Goal: Information Seeking & Learning: Find specific fact

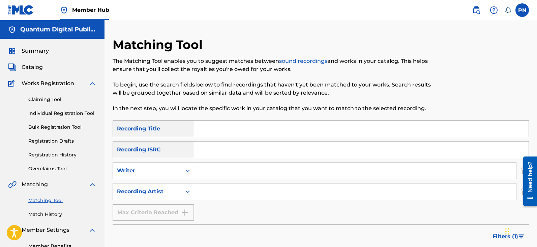
click at [197, 172] on input "Search Form" at bounding box center [355, 170] width 322 height 16
drag, startPoint x: 229, startPoint y: 176, endPoint x: 223, endPoint y: 175, distance: 5.8
click at [223, 175] on input "Search Form" at bounding box center [355, 170] width 322 height 16
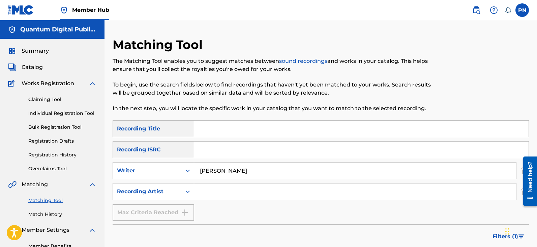
drag, startPoint x: 214, startPoint y: 173, endPoint x: 200, endPoint y: 170, distance: 14.4
click at [200, 170] on input "[PERSON_NAME]" at bounding box center [355, 170] width 322 height 16
click at [247, 176] on input "[PERSON_NAME]" at bounding box center [355, 170] width 322 height 16
drag, startPoint x: 216, startPoint y: 172, endPoint x: 161, endPoint y: 165, distance: 56.1
click at [162, 172] on div "SearchWithCriteria4d9e8aa2-51de-496c-a581-5d1a31750115 Writer [PERSON_NAME] [PE…" at bounding box center [321, 170] width 417 height 17
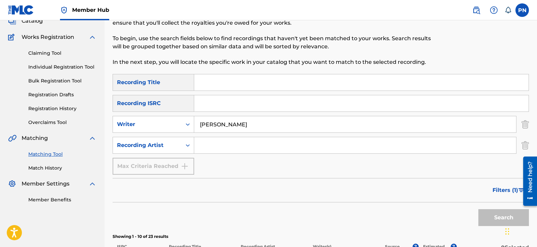
scroll to position [158, 0]
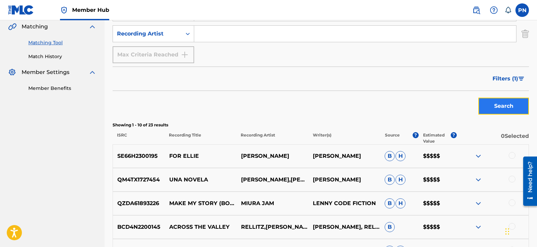
click at [514, 101] on button "Search" at bounding box center [504, 105] width 51 height 17
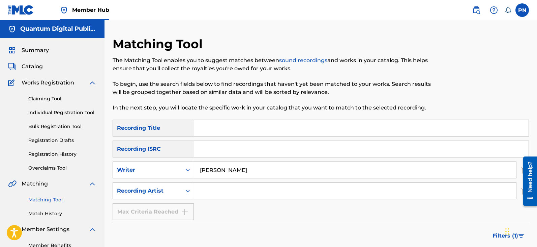
scroll to position [0, 0]
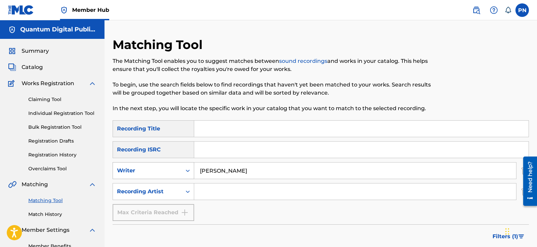
drag, startPoint x: 238, startPoint y: 172, endPoint x: 180, endPoint y: 173, distance: 57.7
click at [180, 173] on div "SearchWithCriteria4d9e8aa2-51de-496c-a581-5d1a31750115 Writer [PERSON_NAME]" at bounding box center [321, 170] width 417 height 17
drag, startPoint x: 227, startPoint y: 173, endPoint x: 166, endPoint y: 174, distance: 61.1
click at [168, 174] on div "SearchWithCriteria4d9e8aa2-51de-496c-a581-5d1a31750115 Writer [PERSON_NAME]" at bounding box center [321, 170] width 417 height 17
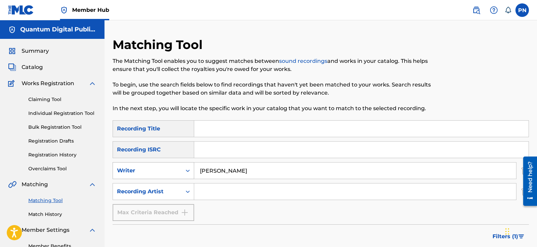
paste input "[PERSON_NAME]"
type input "[PERSON_NAME]"
